Goal: Information Seeking & Learning: Find contact information

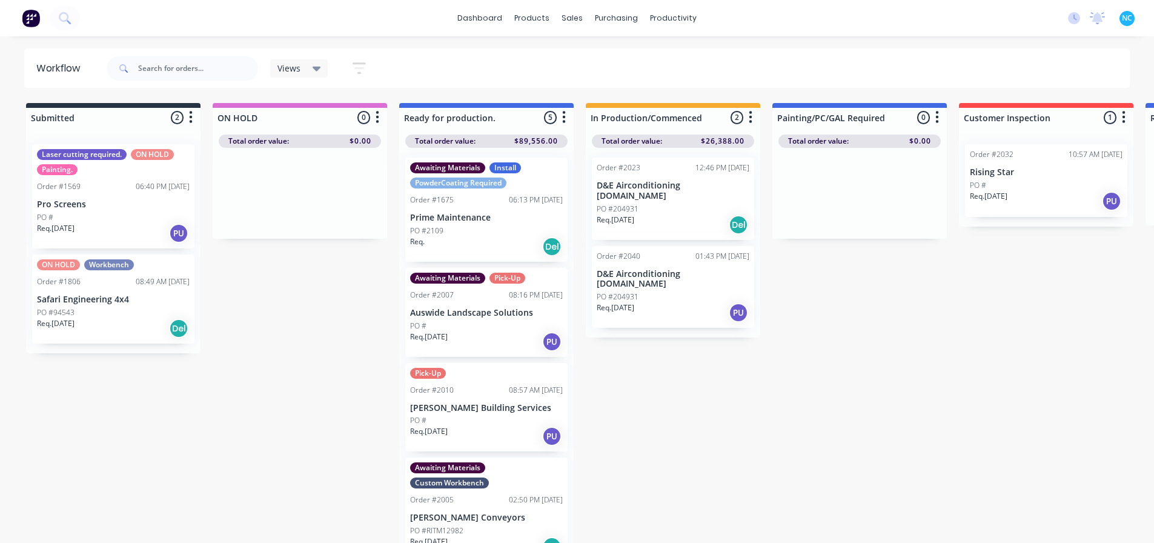
scroll to position [0, 888]
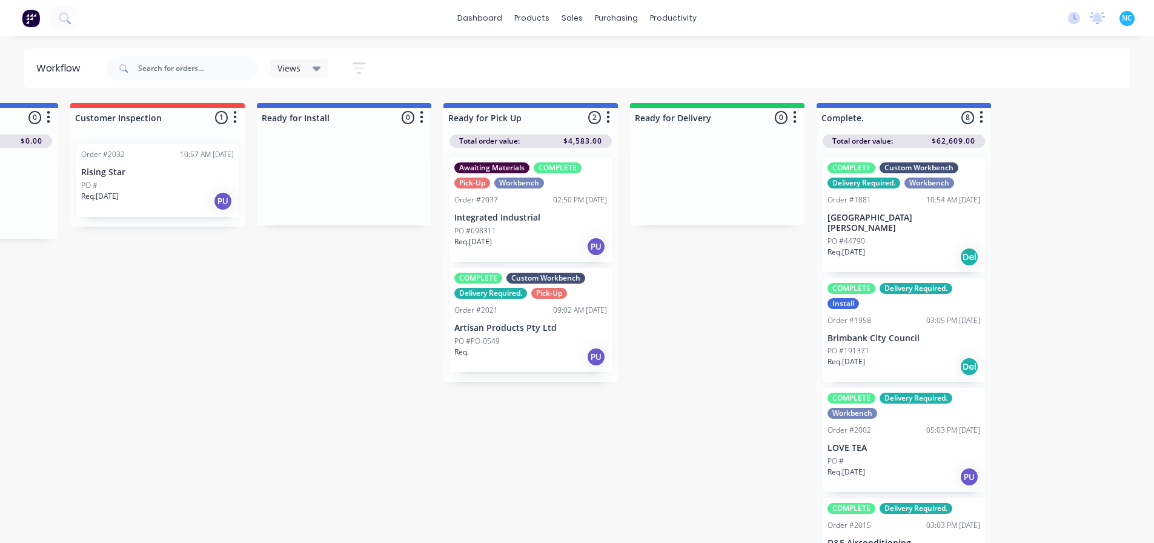
click at [544, 240] on div "Req. [DATE] PU" at bounding box center [530, 246] width 153 height 21
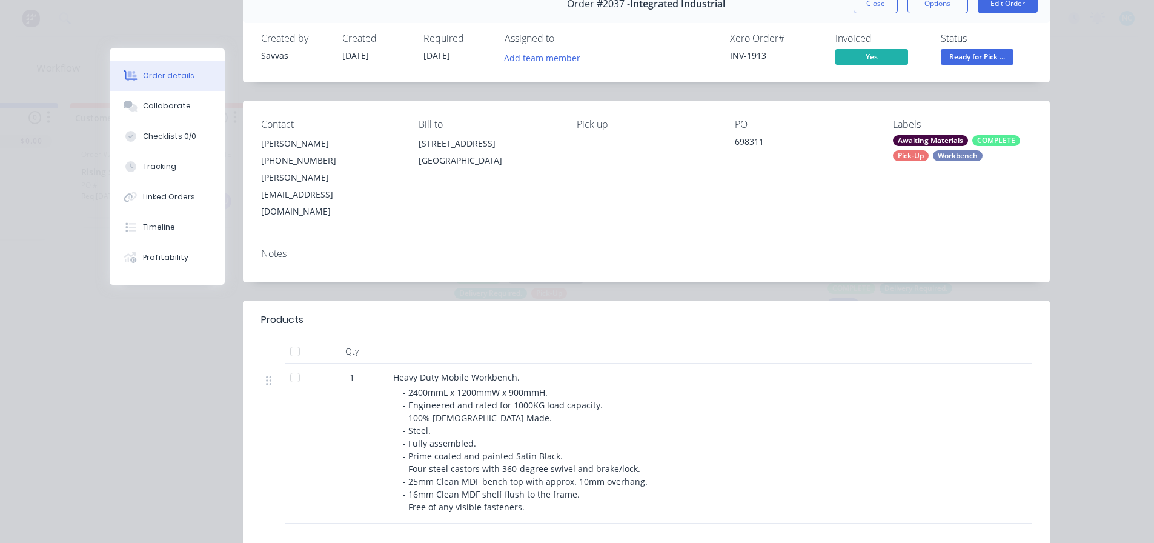
scroll to position [121, 0]
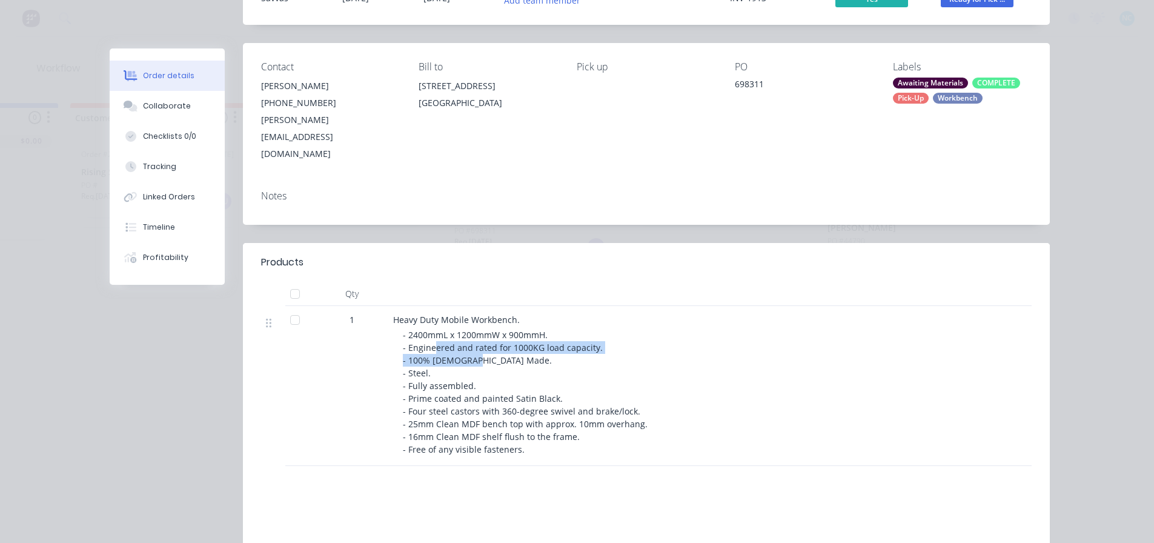
drag, startPoint x: 430, startPoint y: 318, endPoint x: 463, endPoint y: 324, distance: 33.3
click at [463, 329] on span "- 2400mmL x 1200mmW x 900mmH. - Engineered and rated for 1000KG load capacity. …" at bounding box center [525, 392] width 245 height 126
drag, startPoint x: 419, startPoint y: 343, endPoint x: 415, endPoint y: 366, distance: 24.0
click at [419, 344] on span "- 2400mmL x 1200mmW x 900mmH. - Engineered and rated for 1000KG load capacity. …" at bounding box center [525, 392] width 245 height 126
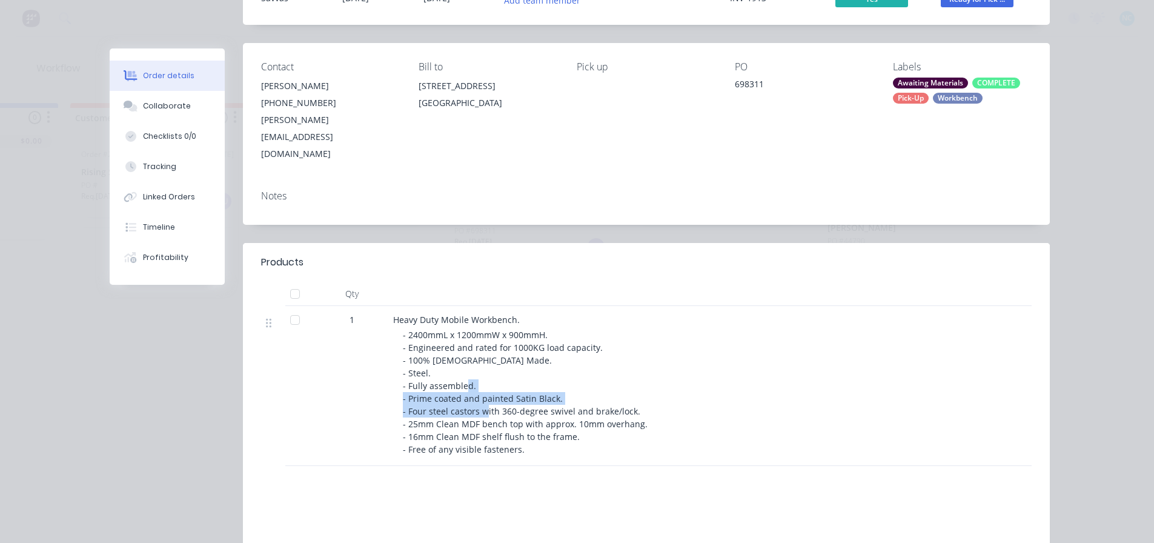
drag, startPoint x: 415, startPoint y: 366, endPoint x: 511, endPoint y: 372, distance: 96.4
click at [511, 372] on span "- 2400mmL x 1200mmW x 900mmH. - Engineered and rated for 1000KG load capacity. …" at bounding box center [525, 392] width 245 height 126
click at [497, 389] on span "- 2400mmL x 1200mmW x 900mmH. - Engineered and rated for 1000KG load capacity. …" at bounding box center [525, 392] width 245 height 126
drag, startPoint x: 432, startPoint y: 411, endPoint x: 586, endPoint y: 413, distance: 154.4
click at [586, 413] on div "- 2400mmL x 1200mmW x 900mmH. - Engineered and rated for 1000KG load capacity. …" at bounding box center [635, 391] width 465 height 127
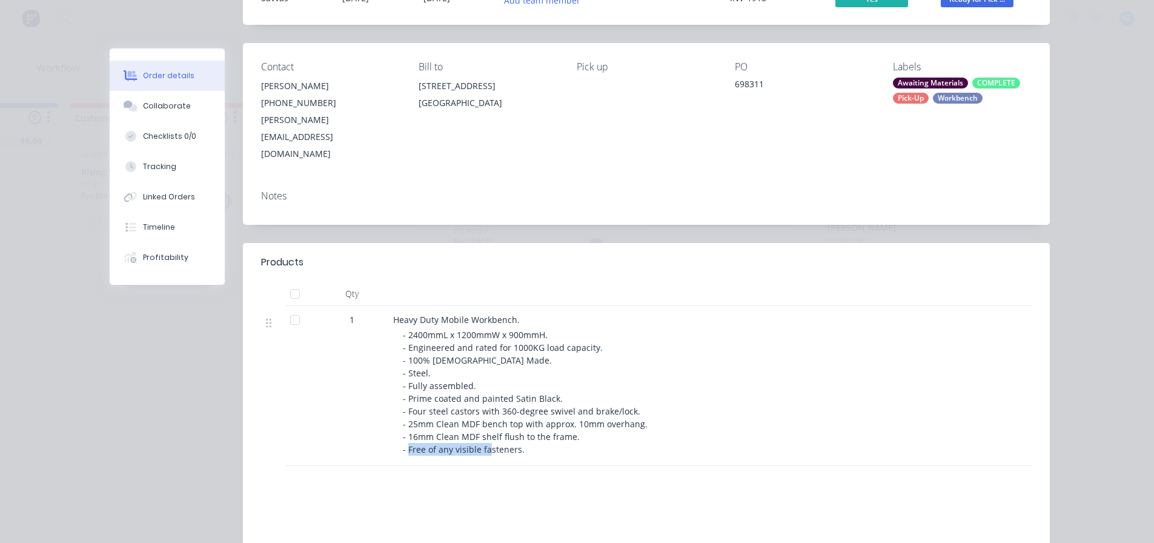
click at [587, 413] on div "- 2400mmL x 1200mmW x 900mmH. - Engineered and rated for 1000KG load capacity. …" at bounding box center [635, 391] width 465 height 127
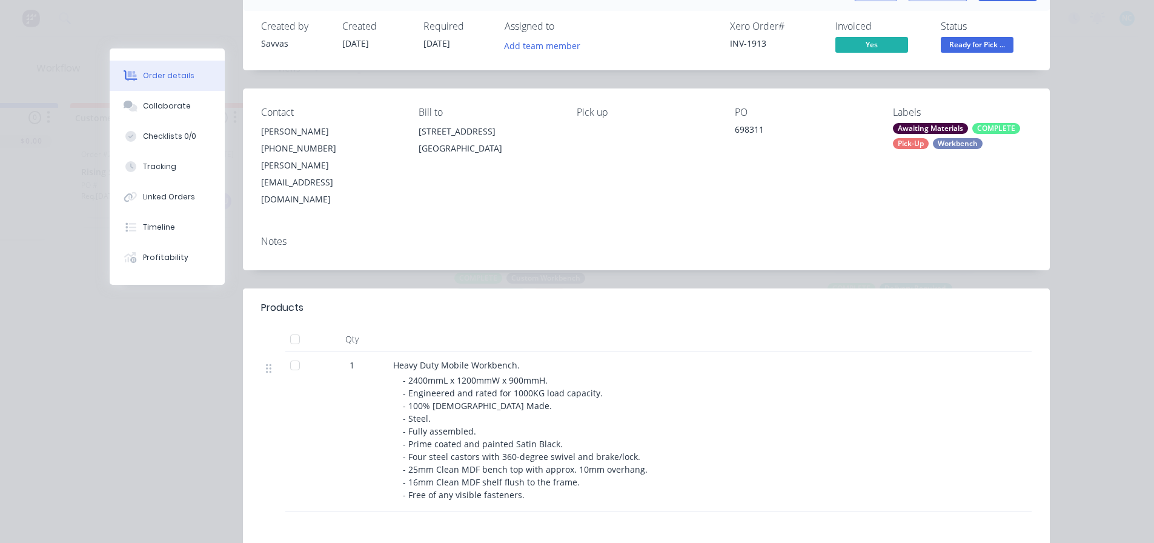
scroll to position [0, 0]
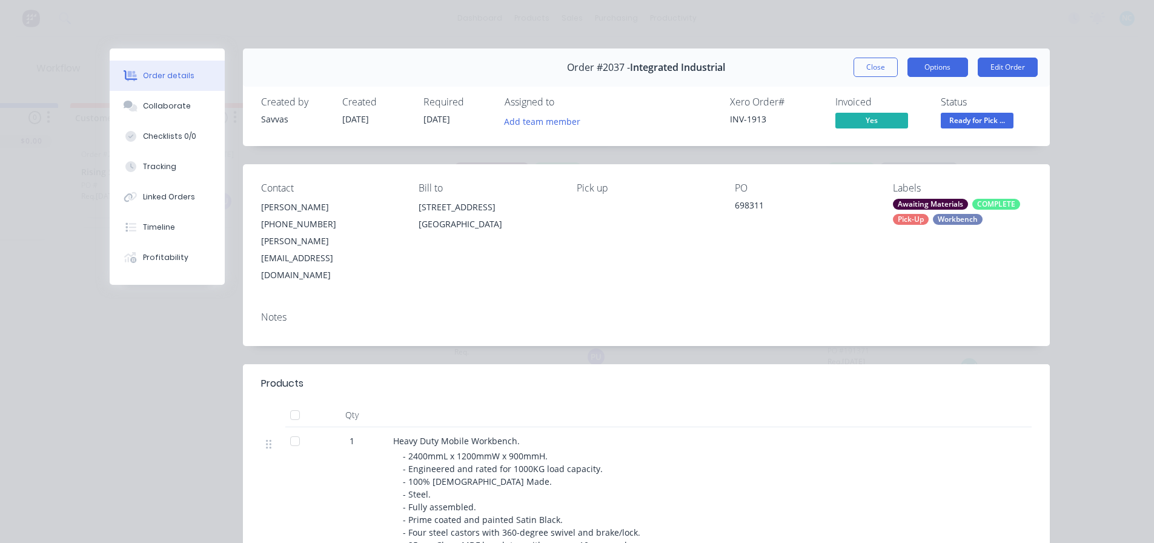
click at [940, 65] on button "Options" at bounding box center [937, 67] width 61 height 19
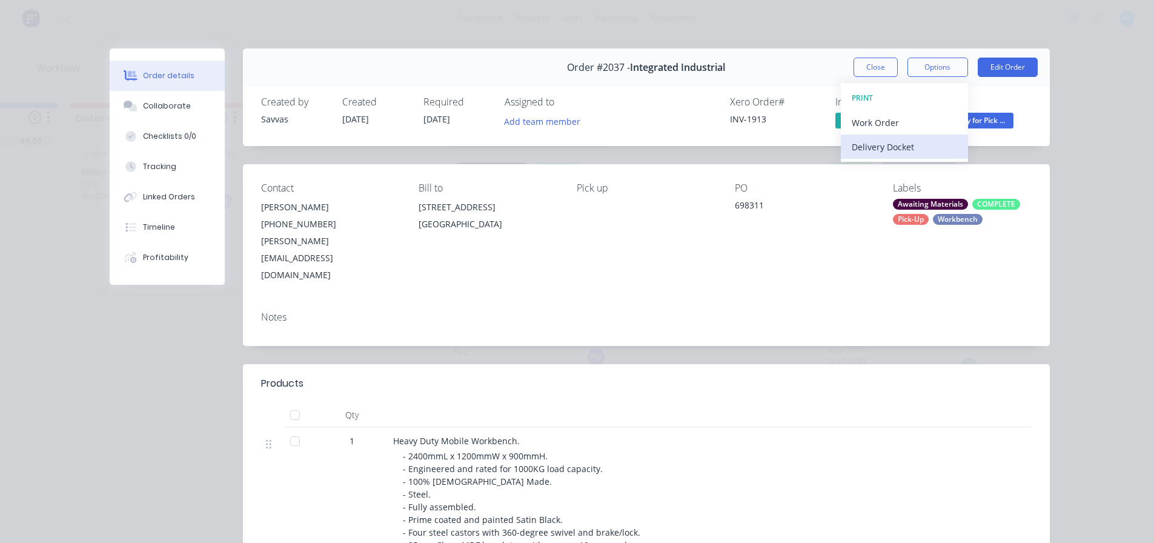
click at [908, 141] on div "Delivery Docket" at bounding box center [903, 147] width 105 height 18
click at [901, 147] on div "Standard" at bounding box center [903, 147] width 105 height 18
click at [871, 61] on button "Close" at bounding box center [875, 67] width 44 height 19
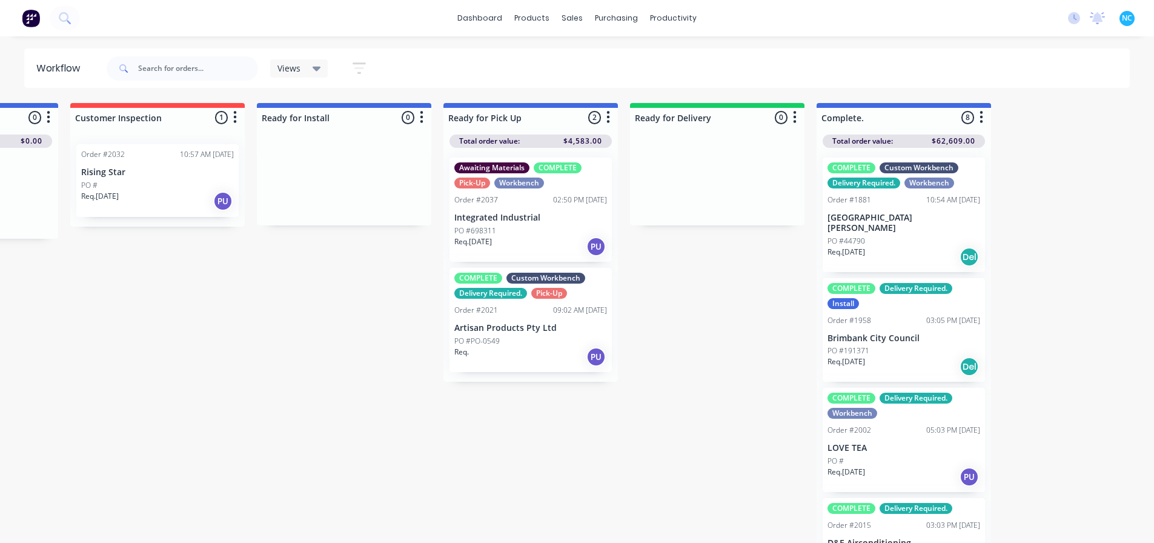
click at [531, 373] on div "Awaiting Materials COMPLETE Pick-Up Workbench Order #2037 02:50 PM [DATE] Integ…" at bounding box center [530, 265] width 174 height 234
click at [532, 363] on div "Req. PU" at bounding box center [530, 356] width 153 height 21
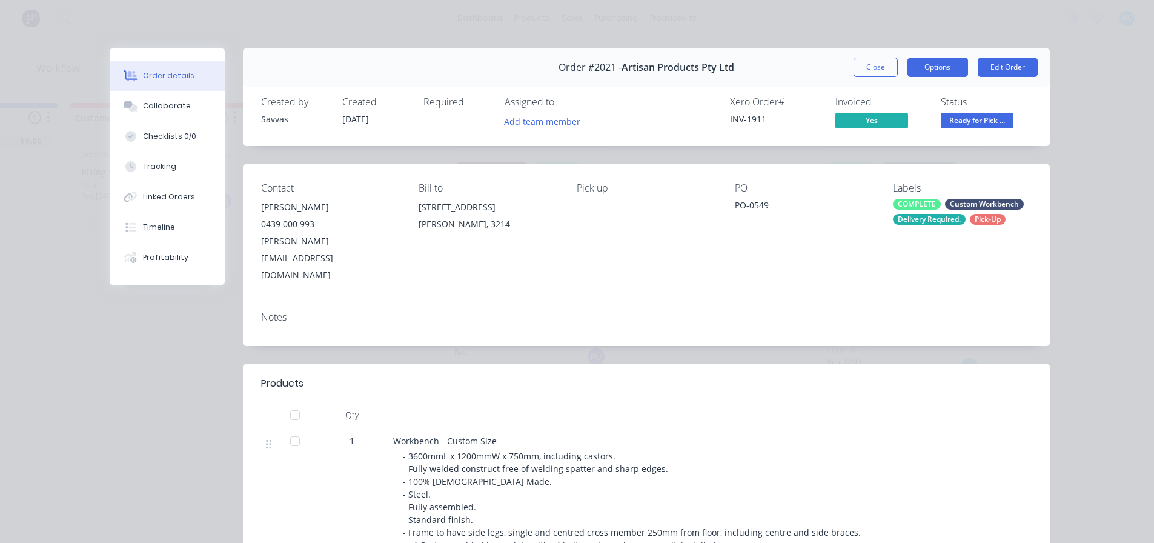
click at [945, 73] on button "Options" at bounding box center [937, 67] width 61 height 19
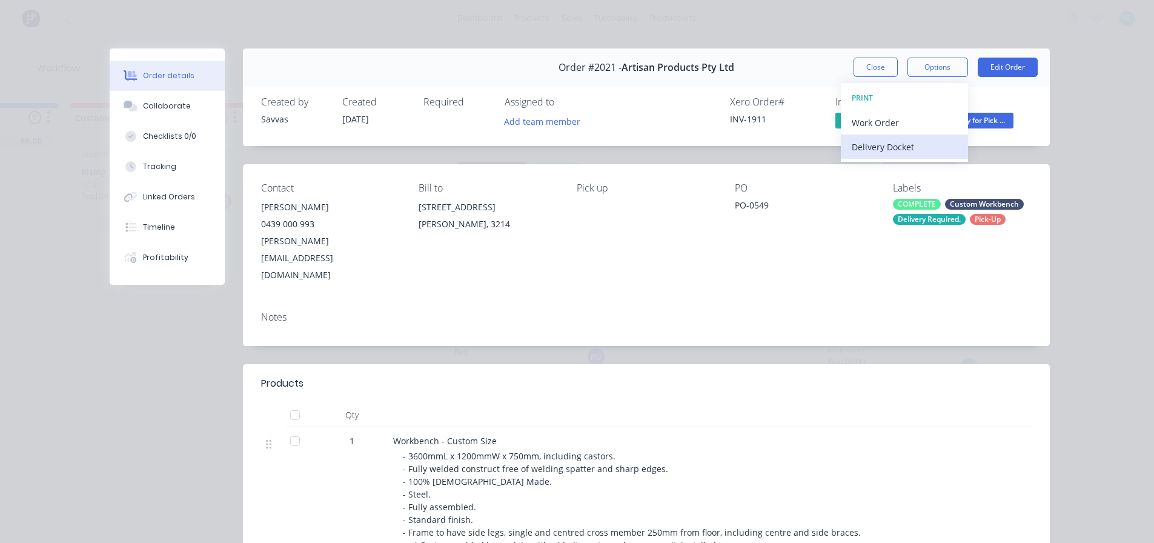
click at [892, 144] on div "Delivery Docket" at bounding box center [903, 147] width 105 height 18
click at [892, 144] on div "Standard" at bounding box center [903, 147] width 105 height 18
drag, startPoint x: 538, startPoint y: 309, endPoint x: 531, endPoint y: 391, distance: 82.0
click at [538, 309] on div "Notes" at bounding box center [646, 324] width 807 height 44
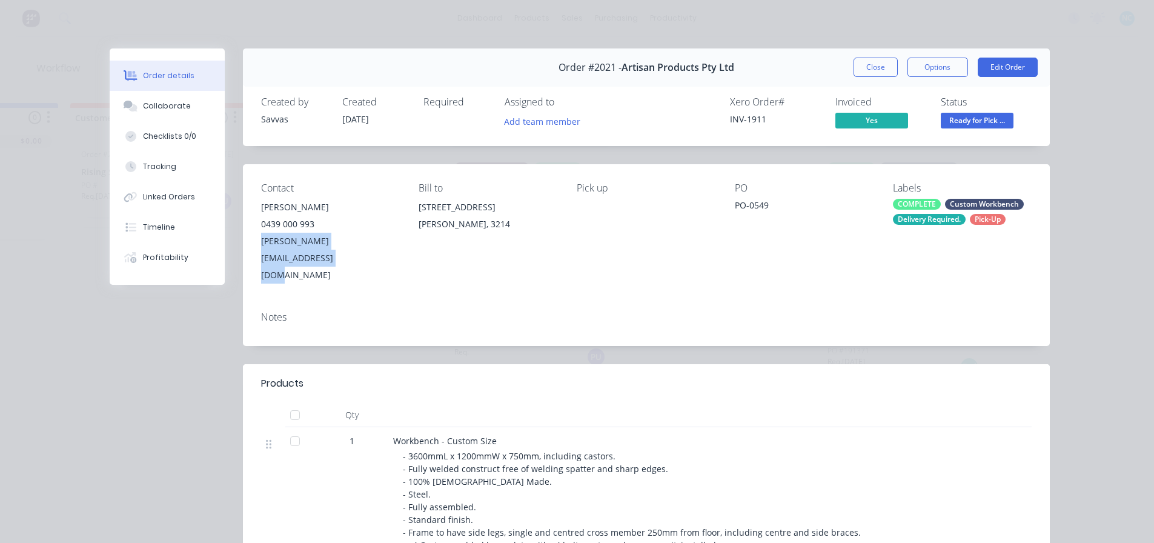
drag, startPoint x: 255, startPoint y: 244, endPoint x: 403, endPoint y: 246, distance: 148.4
click at [403, 246] on div "Contact [PERSON_NAME] 0439 000 993 [PERSON_NAME][EMAIL_ADDRESS][DOMAIN_NAME] Bi…" at bounding box center [646, 232] width 807 height 137
copy div "[PERSON_NAME][EMAIL_ADDRESS][DOMAIN_NAME]"
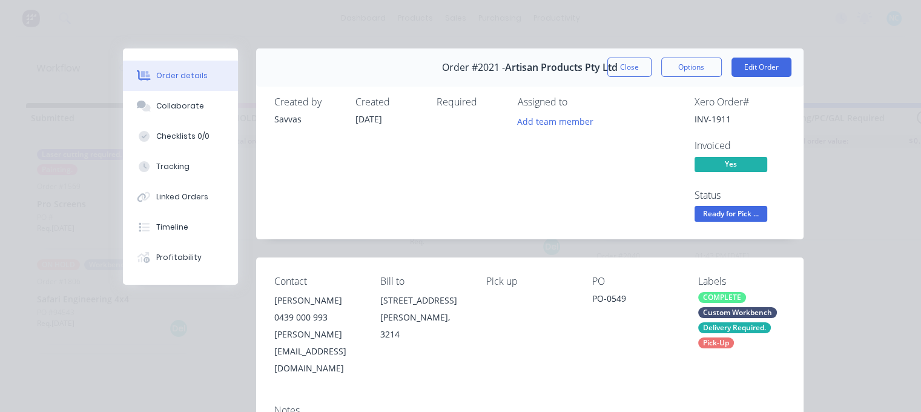
click at [648, 65] on div "Close Options Edit Order" at bounding box center [699, 67] width 184 height 19
click at [646, 65] on button "Close" at bounding box center [629, 67] width 44 height 19
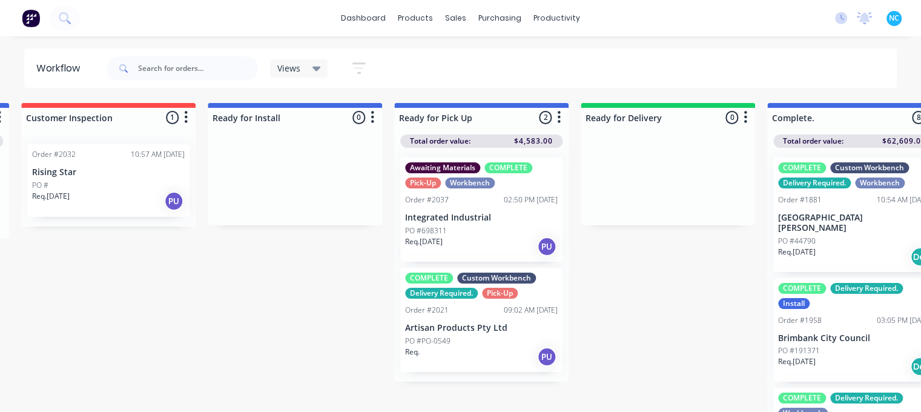
scroll to position [0, 939]
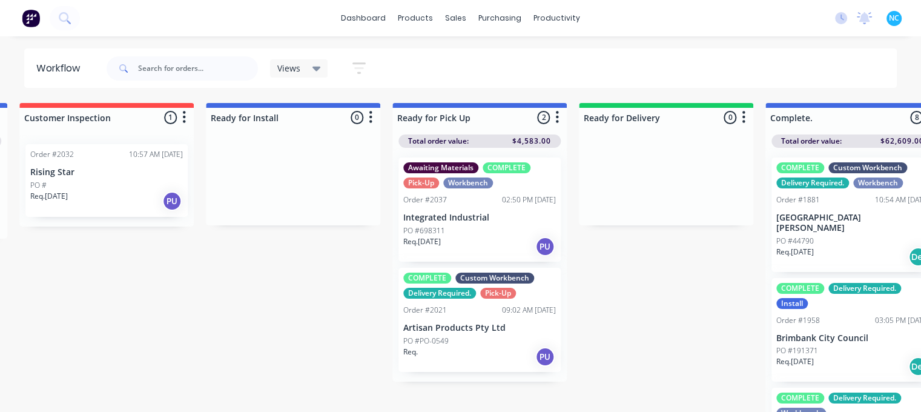
click at [477, 242] on div "Req. [DATE] PU" at bounding box center [479, 246] width 153 height 21
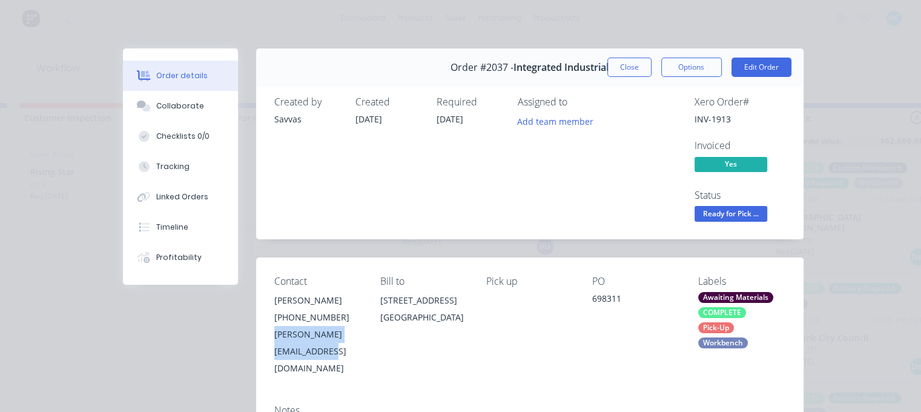
drag, startPoint x: 381, startPoint y: 340, endPoint x: 269, endPoint y: 339, distance: 112.0
click at [269, 339] on div "Contact [PERSON_NAME] [PHONE_NUMBER] [PERSON_NAME][EMAIL_ADDRESS][DOMAIN_NAME] …" at bounding box center [529, 325] width 547 height 137
copy div "[PERSON_NAME][EMAIL_ADDRESS][DOMAIN_NAME]"
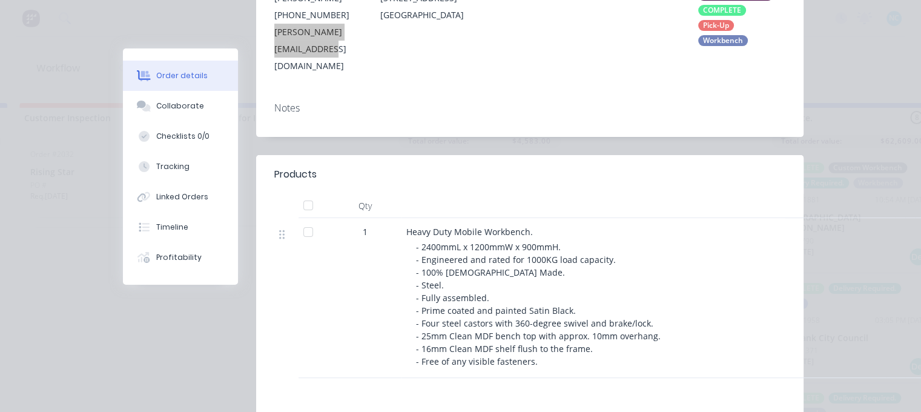
scroll to position [303, 0]
click at [437, 167] on div at bounding box center [584, 174] width 403 height 15
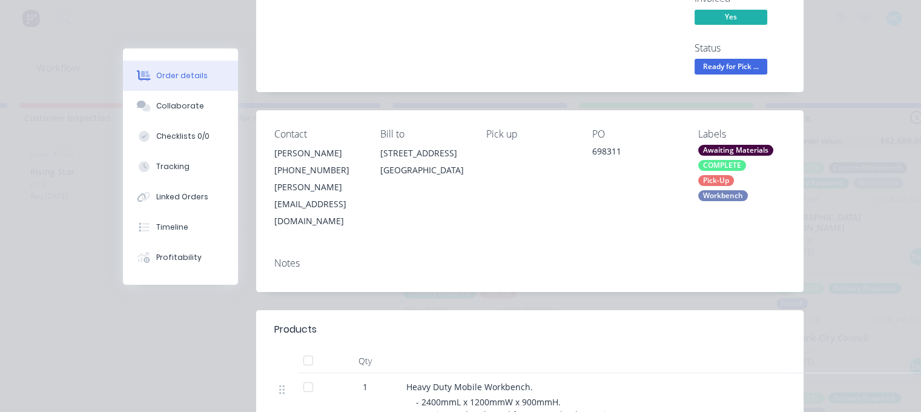
scroll to position [0, 0]
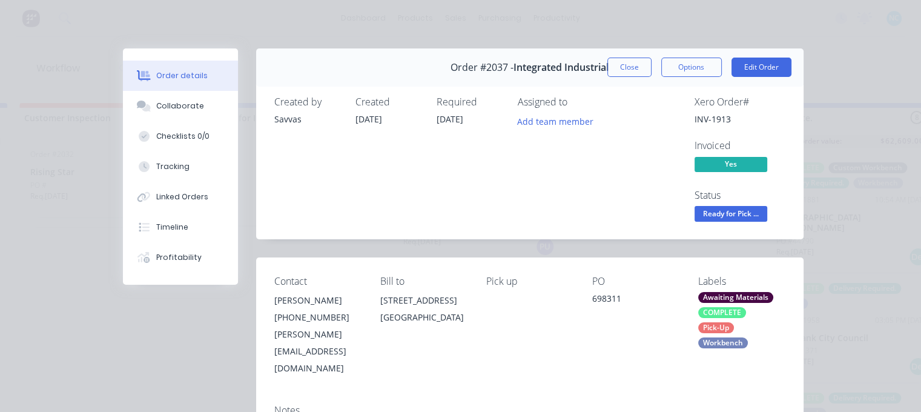
drag, startPoint x: 624, startPoint y: 73, endPoint x: 548, endPoint y: 133, distance: 97.4
drag, startPoint x: 400, startPoint y: 321, endPoint x: 459, endPoint y: 322, distance: 59.4
click at [458, 322] on div "[GEOGRAPHIC_DATA]" at bounding box center [423, 317] width 87 height 17
click at [460, 326] on div "[GEOGRAPHIC_DATA]" at bounding box center [423, 317] width 87 height 17
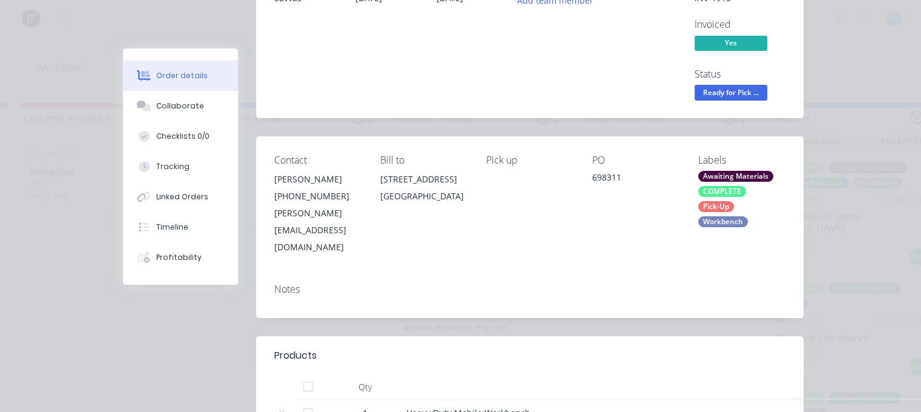
scroll to position [121, 0]
drag, startPoint x: 442, startPoint y: 198, endPoint x: 467, endPoint y: 200, distance: 25.5
click at [467, 200] on div "[GEOGRAPHIC_DATA]" at bounding box center [423, 196] width 87 height 17
drag, startPoint x: 465, startPoint y: 197, endPoint x: 437, endPoint y: 199, distance: 27.9
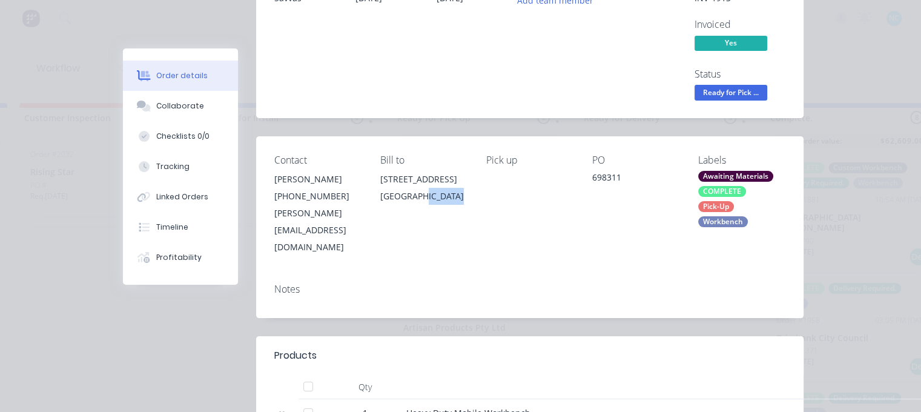
click at [437, 199] on div "[GEOGRAPHIC_DATA]" at bounding box center [423, 196] width 87 height 17
click at [438, 198] on div "[GEOGRAPHIC_DATA]" at bounding box center [423, 196] width 87 height 17
drag, startPoint x: 436, startPoint y: 196, endPoint x: 465, endPoint y: 198, distance: 29.2
click at [465, 198] on div "[GEOGRAPHIC_DATA]" at bounding box center [423, 196] width 87 height 17
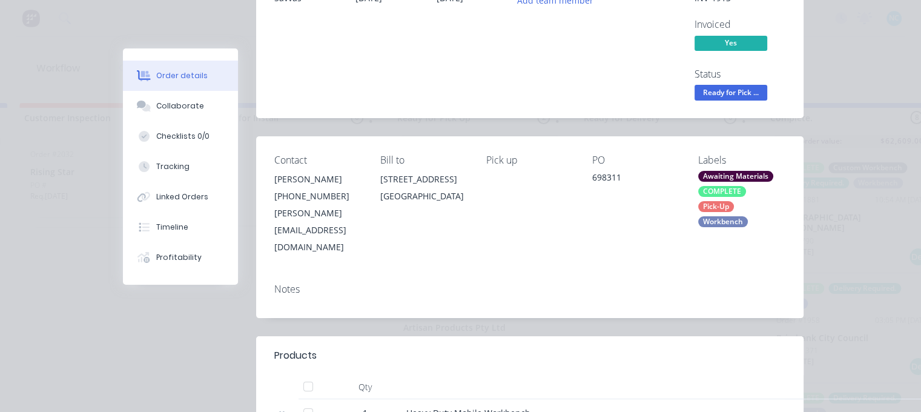
drag, startPoint x: 466, startPoint y: 198, endPoint x: 438, endPoint y: 200, distance: 28.0
click at [438, 200] on div "[GEOGRAPHIC_DATA]" at bounding box center [423, 196] width 87 height 17
click at [437, 200] on div "[GEOGRAPHIC_DATA]" at bounding box center [423, 196] width 87 height 17
drag, startPoint x: 436, startPoint y: 199, endPoint x: 463, endPoint y: 198, distance: 27.3
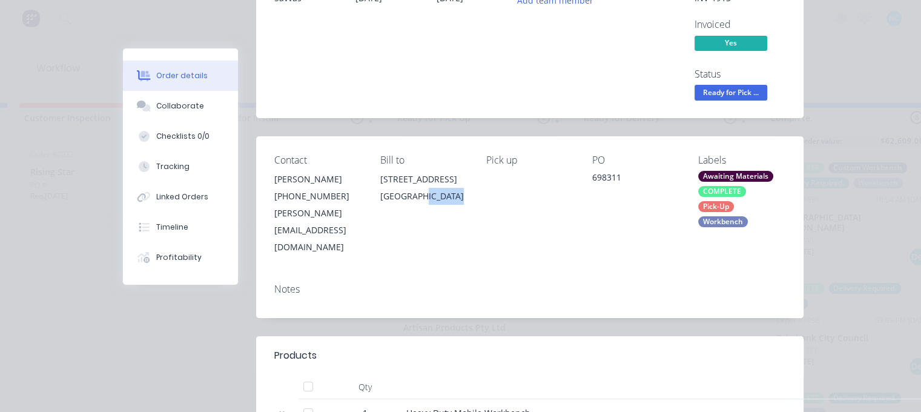
click at [463, 198] on div "[GEOGRAPHIC_DATA]" at bounding box center [423, 196] width 87 height 17
click at [464, 198] on div "[GEOGRAPHIC_DATA]" at bounding box center [423, 196] width 87 height 17
drag, startPoint x: 462, startPoint y: 198, endPoint x: 438, endPoint y: 199, distance: 23.6
click at [438, 199] on div "[GEOGRAPHIC_DATA]" at bounding box center [423, 196] width 87 height 17
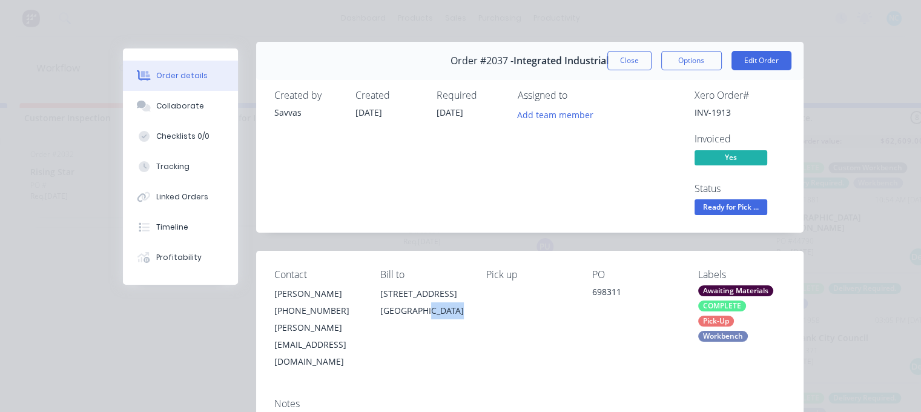
scroll to position [0, 0]
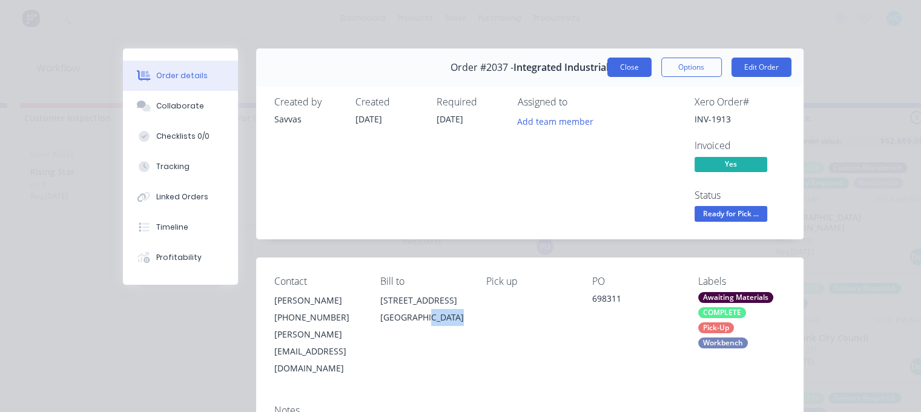
click at [615, 74] on button "Close" at bounding box center [629, 67] width 44 height 19
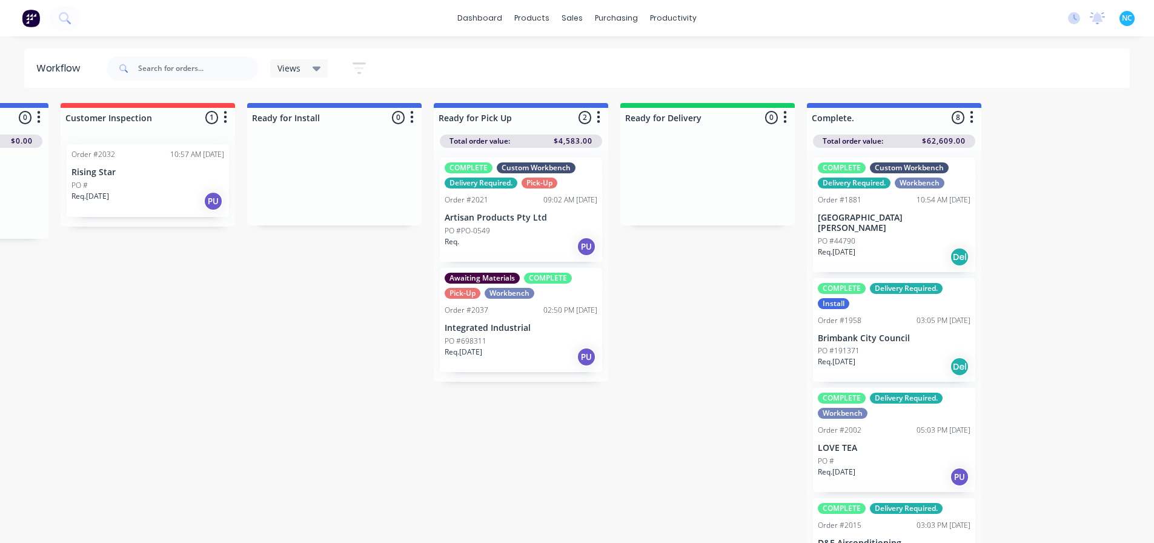
scroll to position [0, 928]
